Goal: Check status

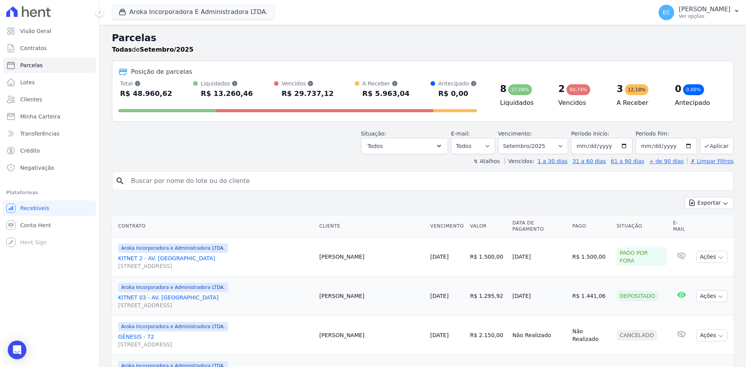
select select
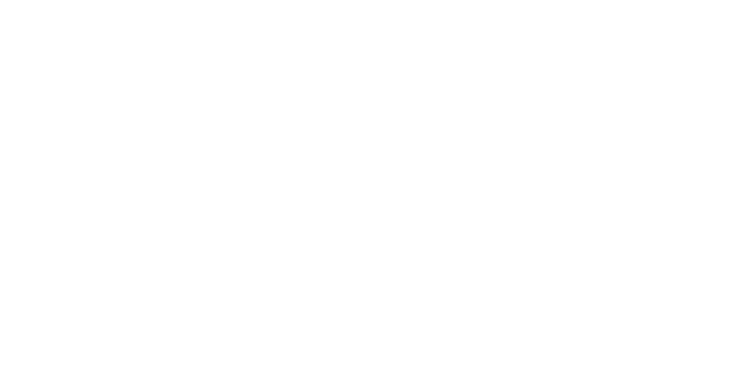
select select
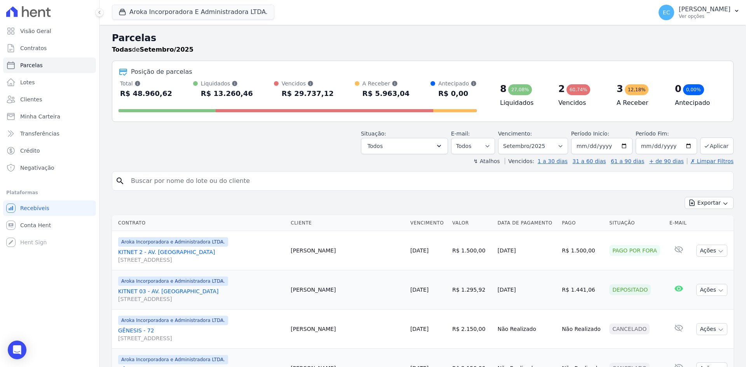
select select
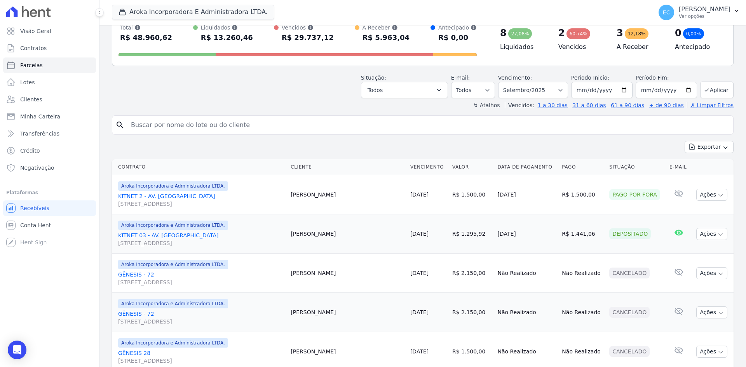
scroll to position [50, 0]
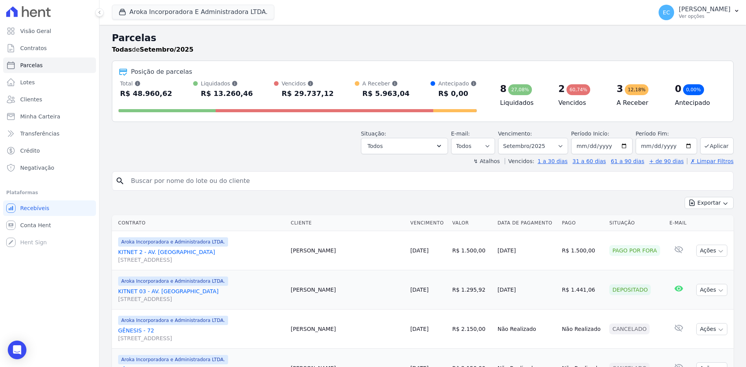
select select
click at [257, 151] on div "Situação: Agendado Em Aberto Pago Processando Cancelado Vencido Transferindo De…" at bounding box center [422, 141] width 621 height 28
select select
